Goal: Information Seeking & Learning: Learn about a topic

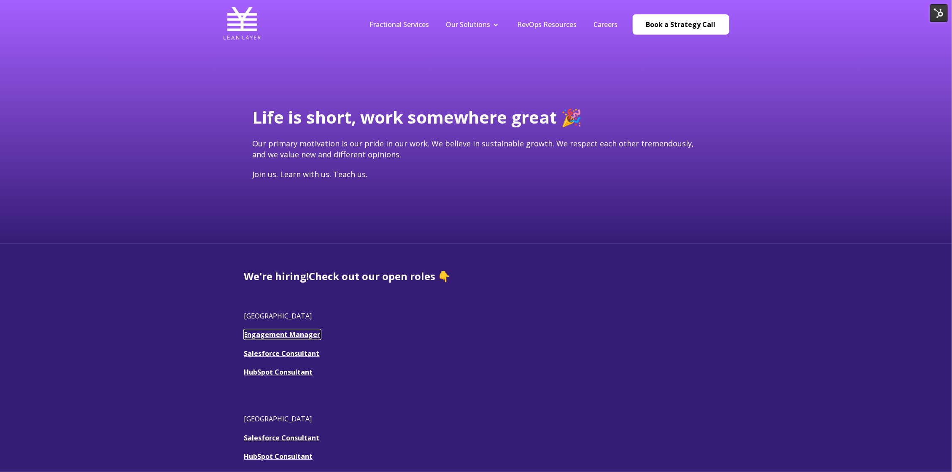
click at [290, 336] on link "Engagement Manager" at bounding box center [282, 334] width 76 height 9
click at [290, 335] on link "Engagement Manager" at bounding box center [282, 334] width 76 height 9
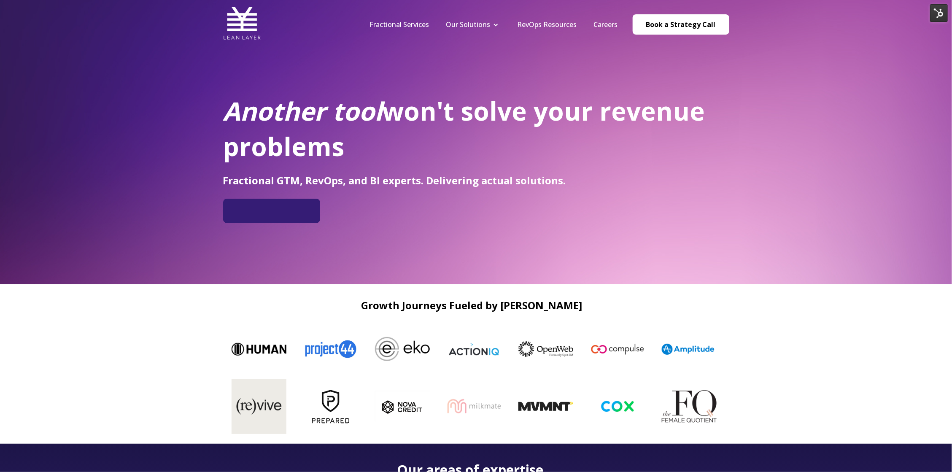
scroll to position [27, 0]
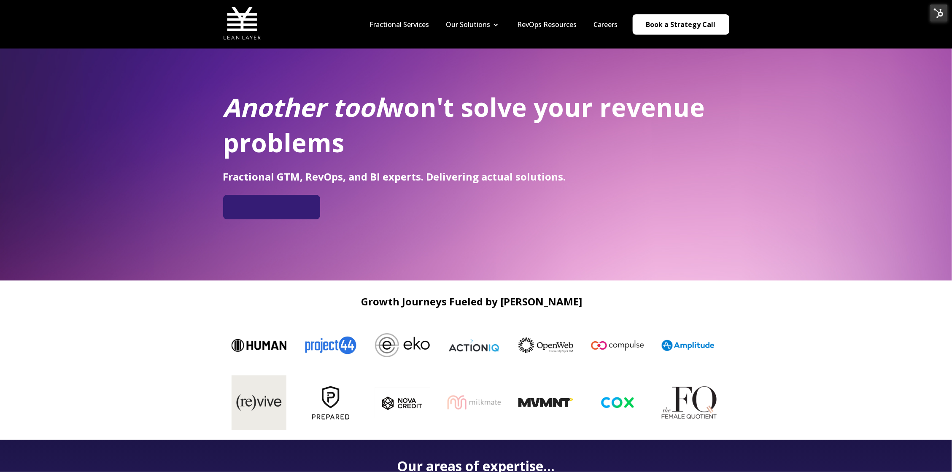
click at [411, 34] on nav "Fractional Services Our Solutions Revenue Tech Revenue Analytics Revenue Strate…" at bounding box center [546, 24] width 368 height 40
click at [418, 21] on link "Fractional Services" at bounding box center [400, 24] width 60 height 9
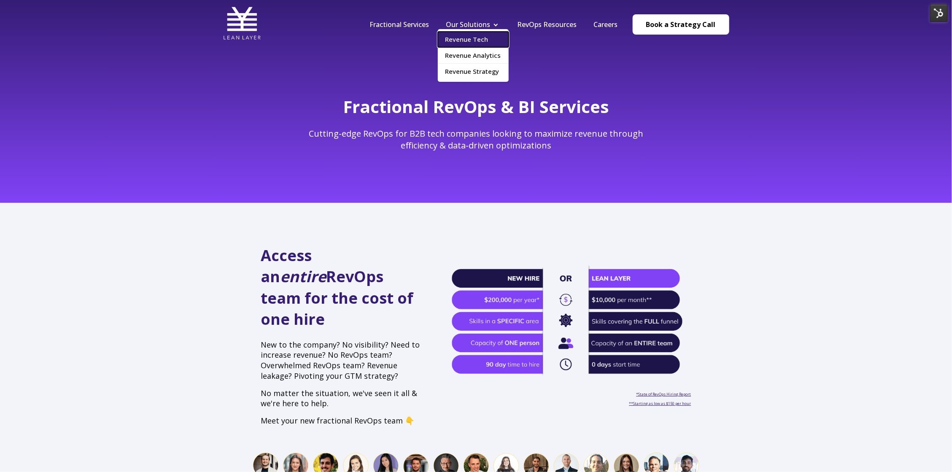
click at [467, 42] on link "Revenue Tech" at bounding box center [473, 40] width 71 height 16
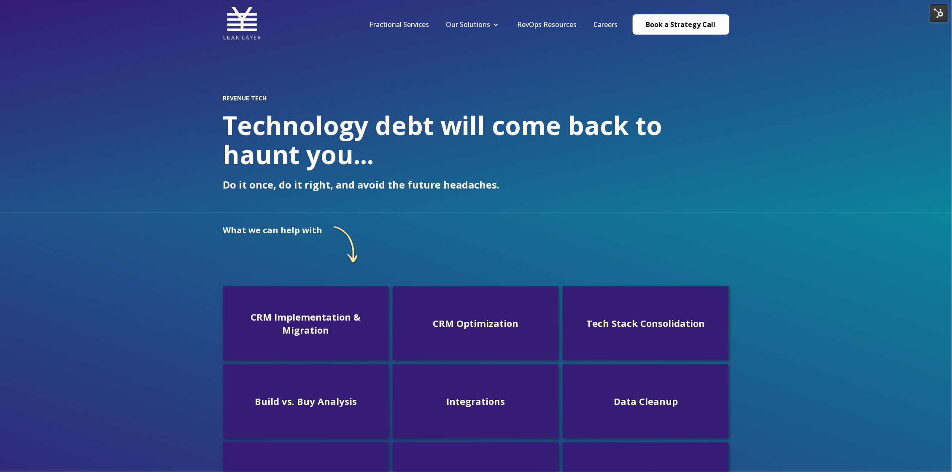
click at [415, 18] on nav "Fractional Services Our Solutions Revenue Tech Revenue Analytics Revenue Strate…" at bounding box center [546, 24] width 368 height 40
click at [415, 20] on link "Fractional Services" at bounding box center [400, 24] width 60 height 9
